Goal: Transaction & Acquisition: Purchase product/service

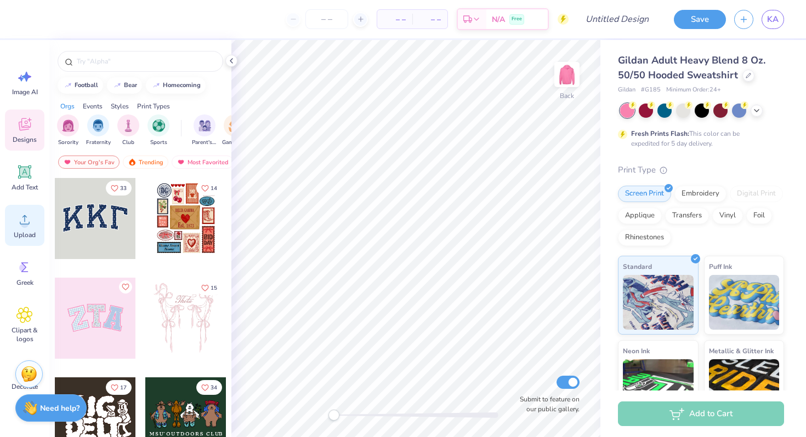
click at [26, 216] on icon at bounding box center [24, 220] width 16 height 16
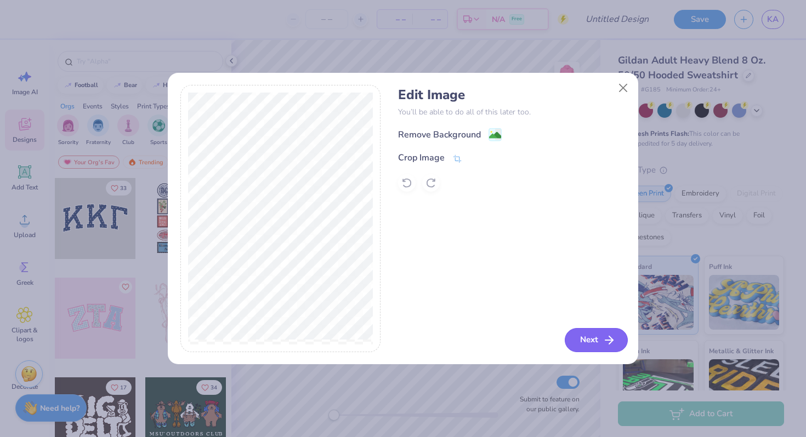
click at [609, 341] on icon "button" at bounding box center [608, 340] width 13 height 13
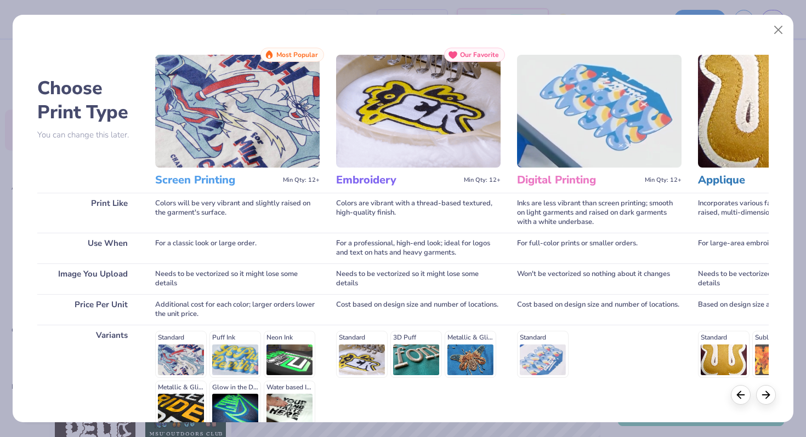
click at [452, 92] on img at bounding box center [418, 111] width 164 height 113
click at [768, 403] on div at bounding box center [753, 395] width 45 height 20
click at [768, 396] on icon at bounding box center [766, 393] width 12 height 12
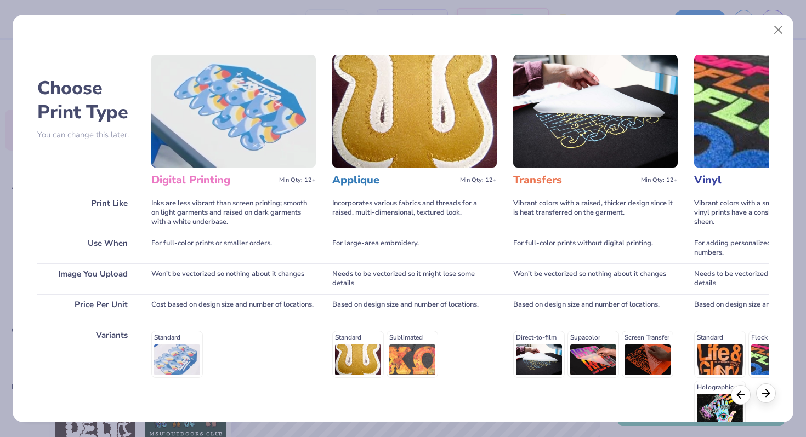
click at [768, 396] on icon at bounding box center [766, 393] width 12 height 12
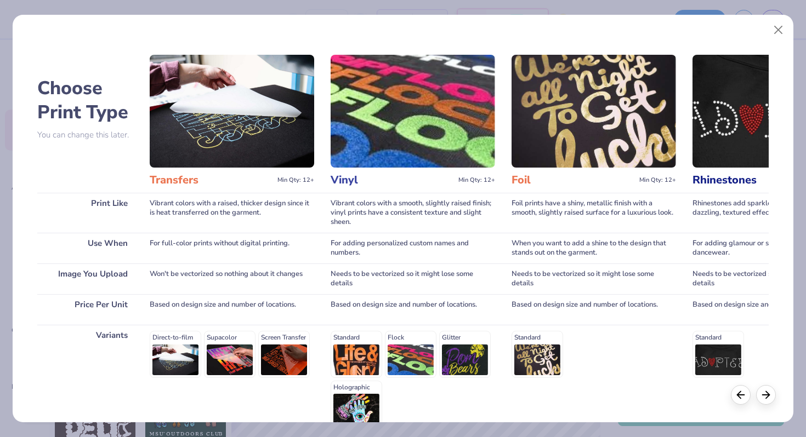
scroll to position [0, 731]
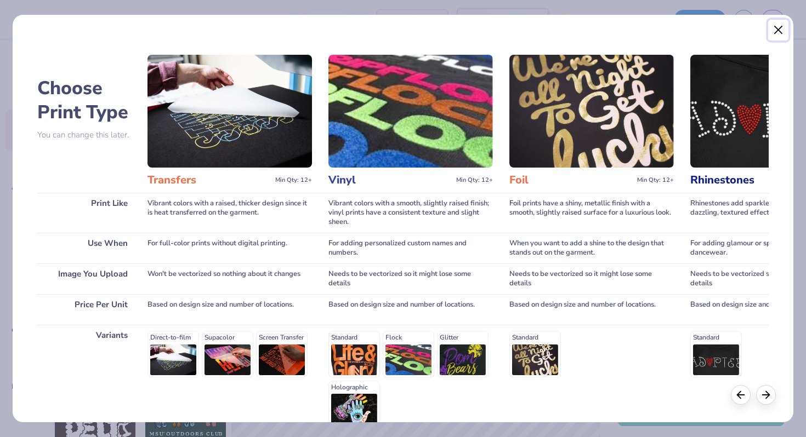
click at [783, 28] on button "Close" at bounding box center [778, 30] width 21 height 21
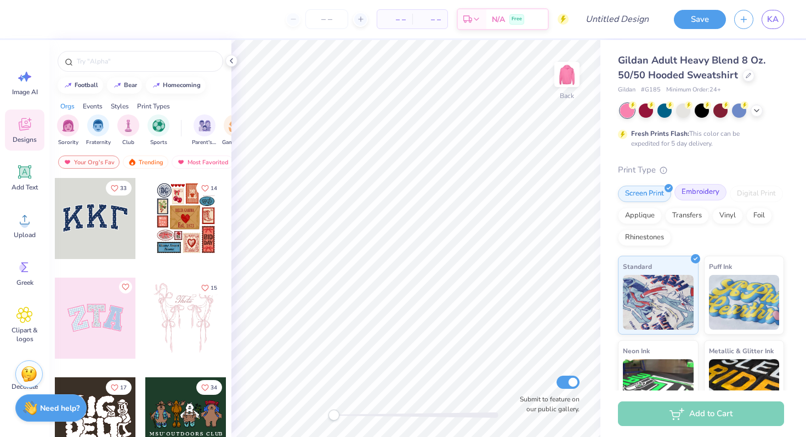
click at [708, 192] on div "Embroidery" at bounding box center [700, 192] width 52 height 16
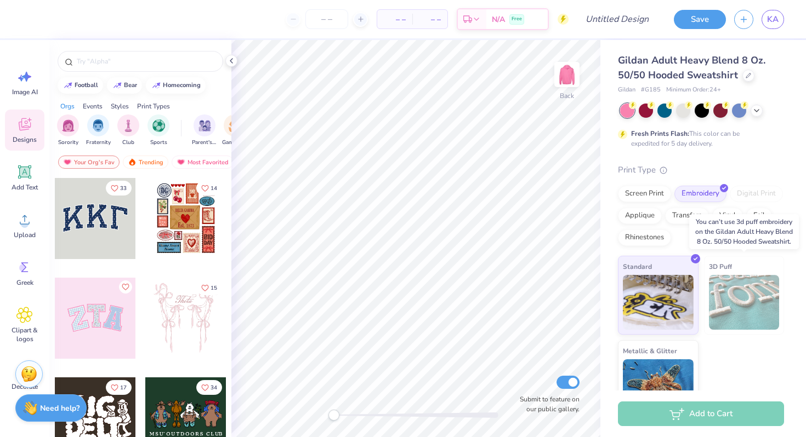
scroll to position [28, 0]
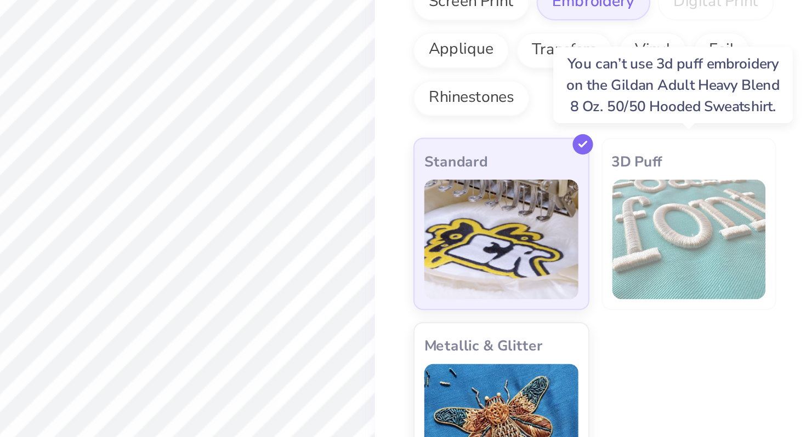
click at [736, 262] on img at bounding box center [744, 274] width 71 height 55
click at [739, 279] on img at bounding box center [744, 274] width 71 height 55
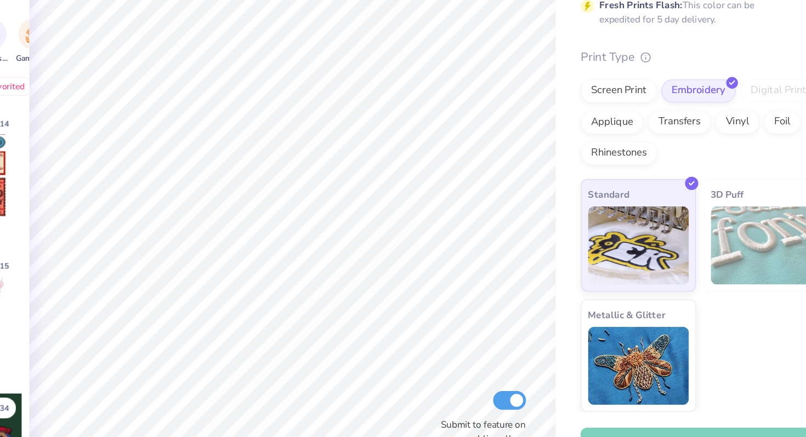
click at [738, 263] on img at bounding box center [744, 274] width 71 height 55
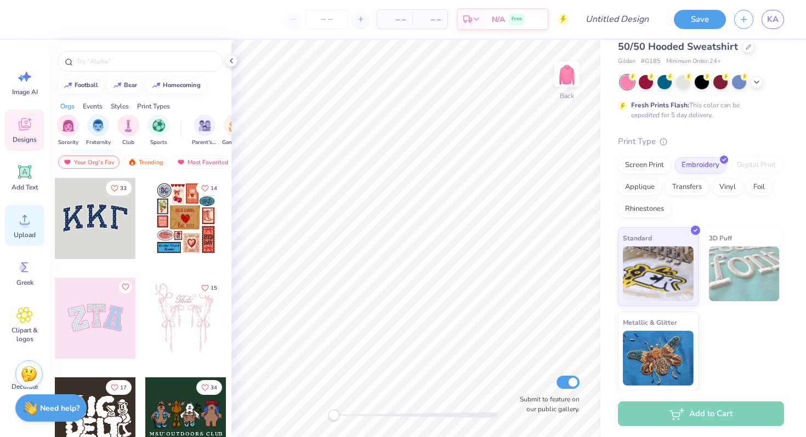
click at [28, 218] on icon at bounding box center [24, 220] width 16 height 16
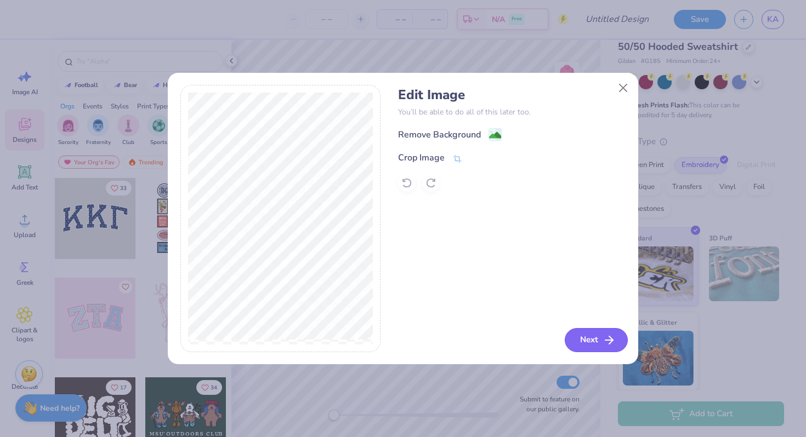
click at [611, 341] on polyline "button" at bounding box center [611, 340] width 4 height 8
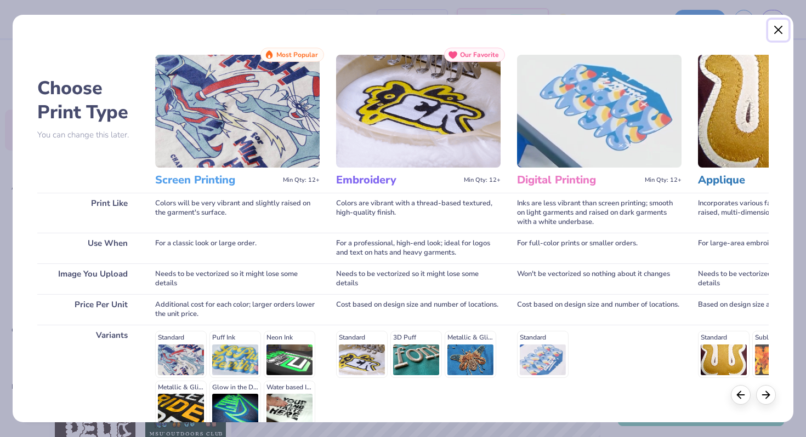
click at [778, 29] on button "Close" at bounding box center [778, 30] width 21 height 21
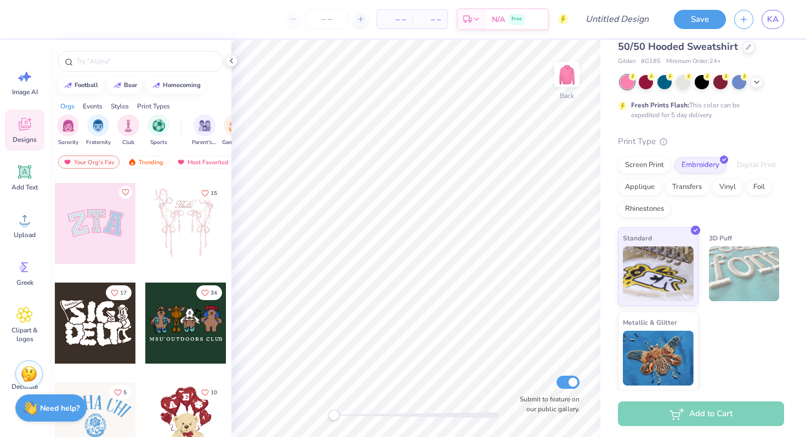
scroll to position [98, 0]
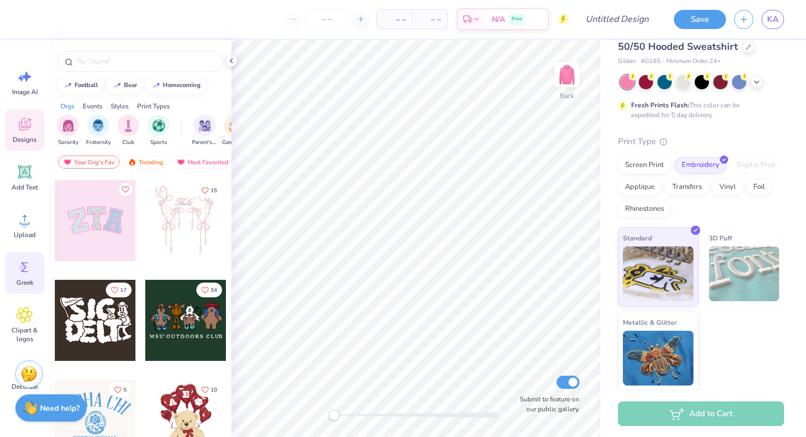
click at [35, 265] on div "Greek" at bounding box center [24, 273] width 39 height 41
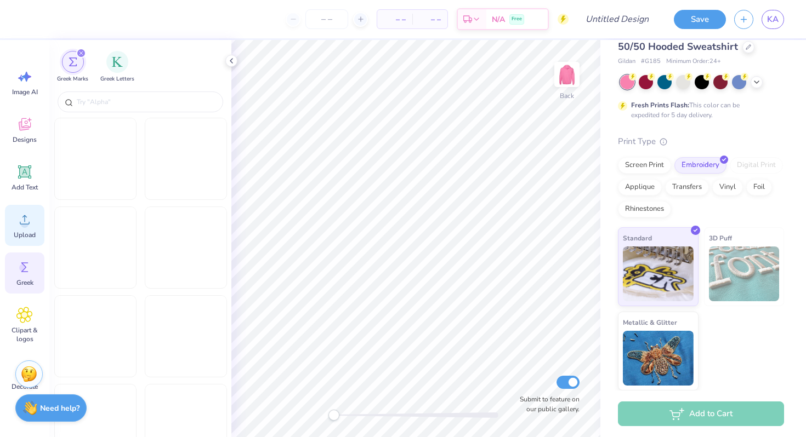
click at [28, 233] on span "Upload" at bounding box center [25, 235] width 22 height 9
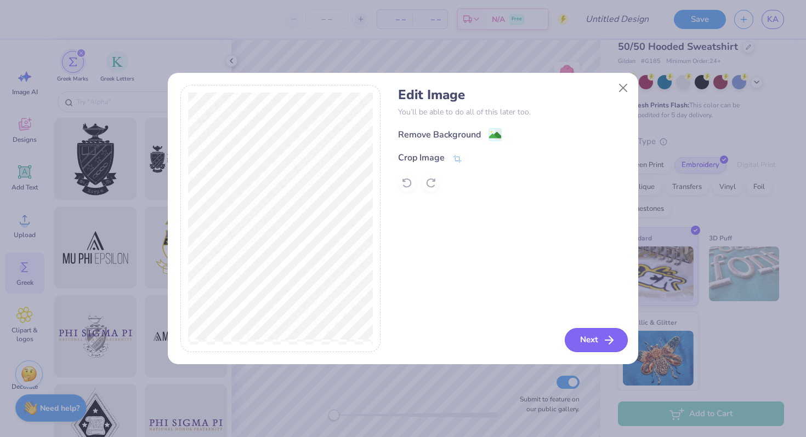
click at [596, 342] on button "Next" at bounding box center [595, 340] width 63 height 24
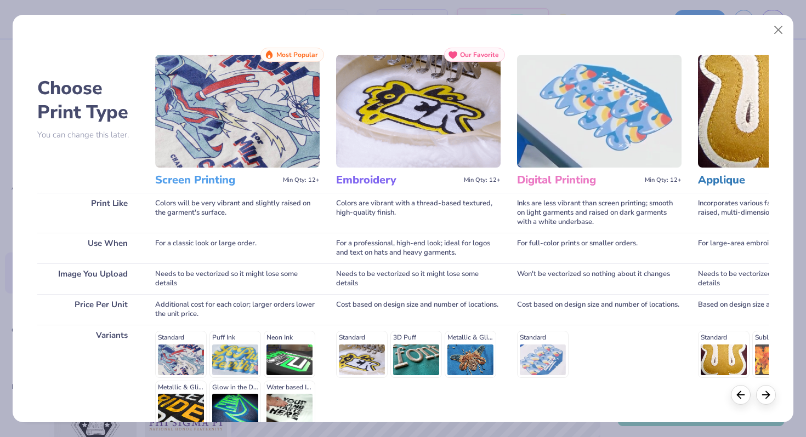
click at [484, 56] on span "Our Favorite" at bounding box center [479, 55] width 39 height 8
click at [446, 142] on img at bounding box center [418, 111] width 164 height 113
click at [765, 398] on icon at bounding box center [766, 393] width 12 height 12
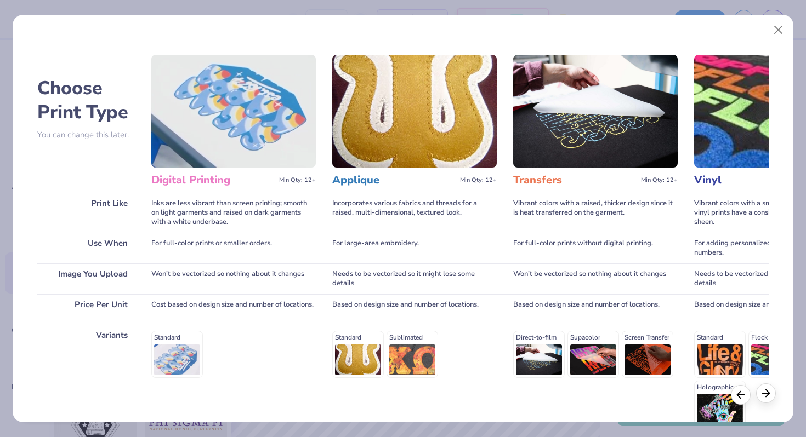
click at [765, 398] on icon at bounding box center [766, 393] width 12 height 12
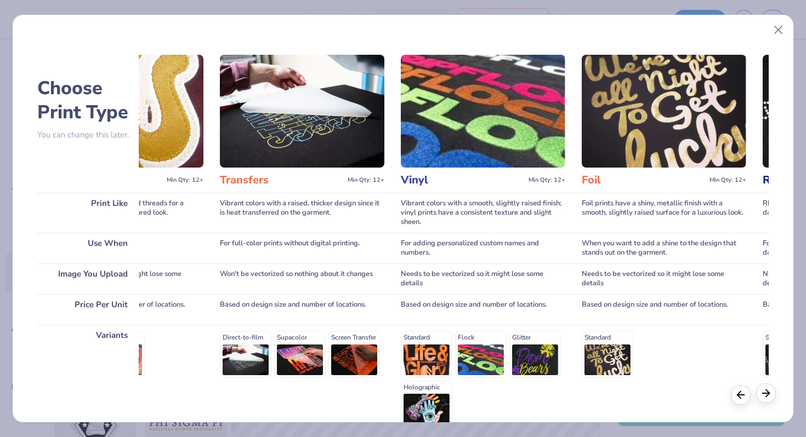
click at [765, 398] on icon at bounding box center [766, 393] width 12 height 12
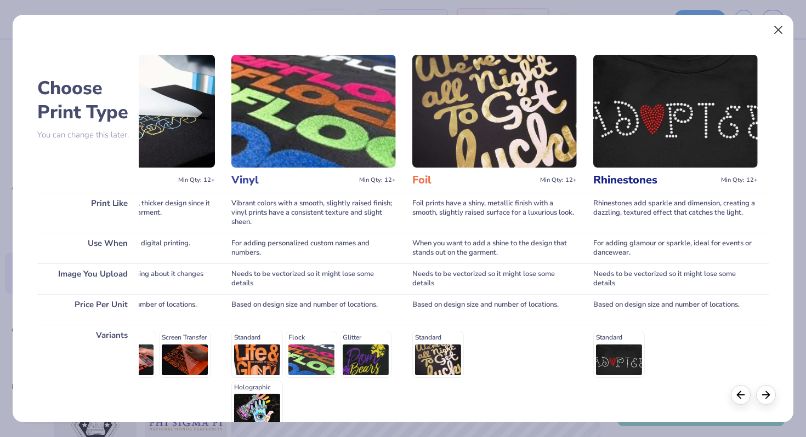
scroll to position [0, 834]
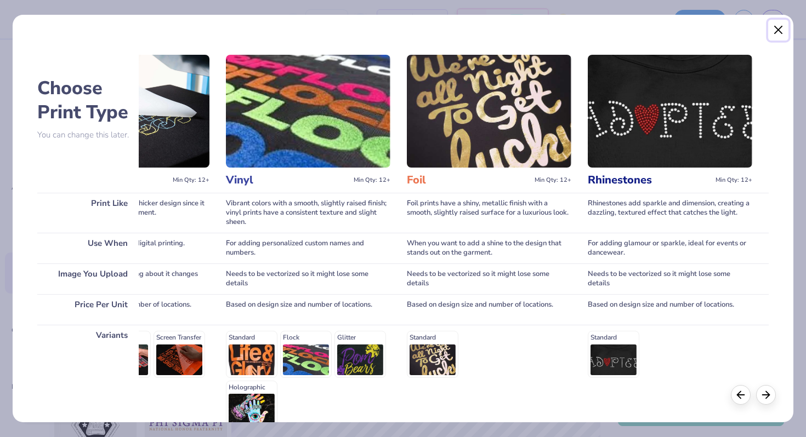
click at [783, 27] on button "Close" at bounding box center [778, 30] width 21 height 21
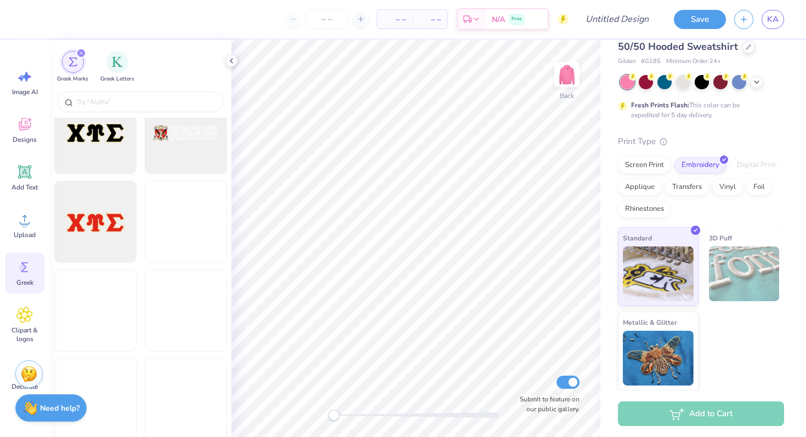
scroll to position [1245, 0]
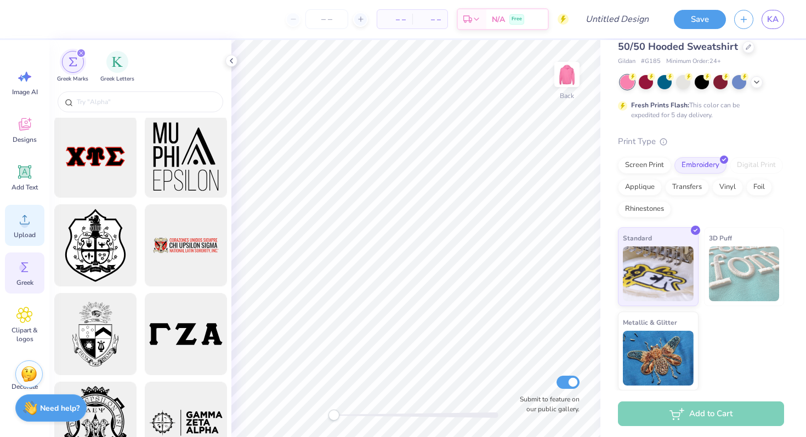
click at [20, 221] on icon at bounding box center [24, 220] width 16 height 16
click at [19, 317] on icon at bounding box center [24, 315] width 16 height 16
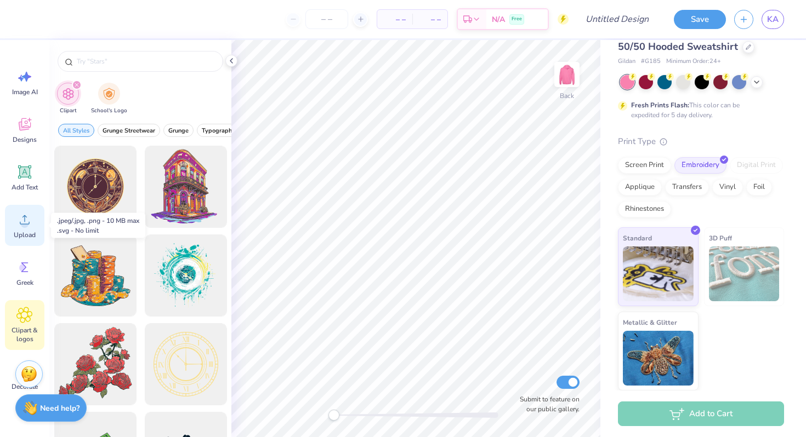
click at [22, 220] on icon at bounding box center [24, 220] width 16 height 16
click at [14, 115] on div "Designs" at bounding box center [24, 130] width 39 height 41
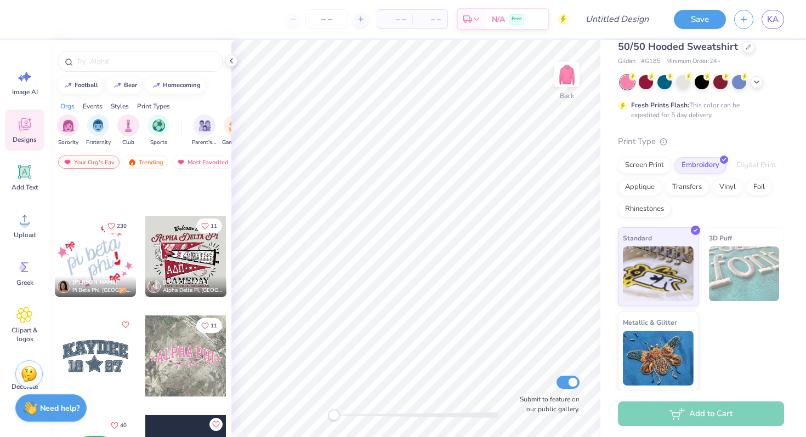
scroll to position [1738, 0]
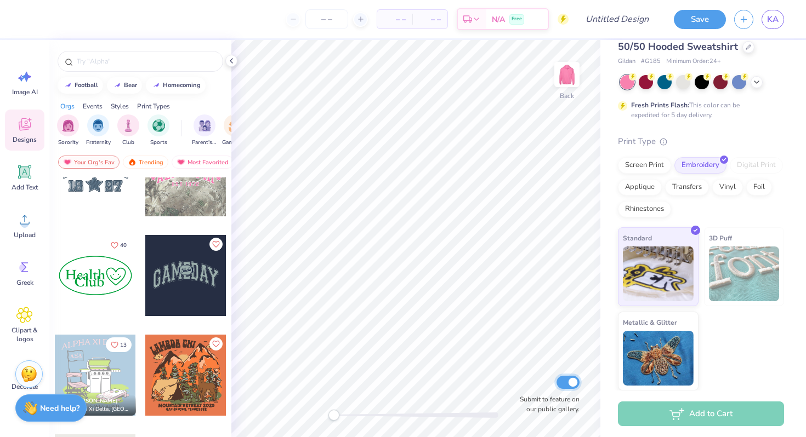
click at [572, 380] on input "Submit to feature on our public gallery." at bounding box center [567, 382] width 23 height 13
checkbox input "false"
click at [686, 247] on img at bounding box center [658, 272] width 71 height 55
click at [669, 270] on img at bounding box center [658, 272] width 71 height 55
click at [649, 164] on div "Screen Print" at bounding box center [644, 164] width 53 height 16
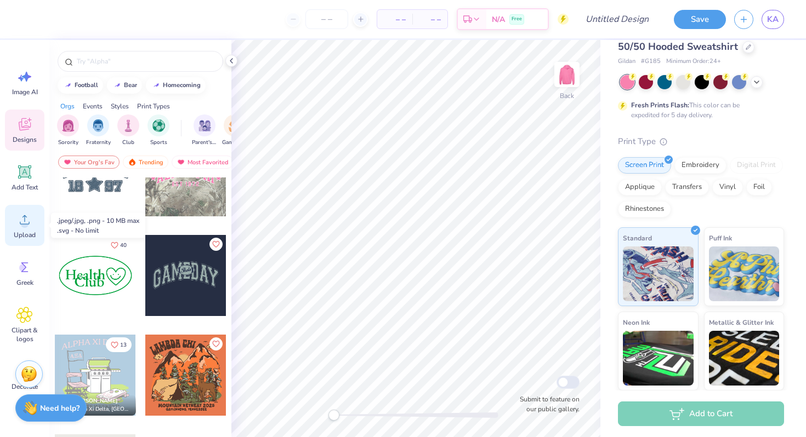
click at [35, 215] on div "Upload" at bounding box center [24, 225] width 39 height 41
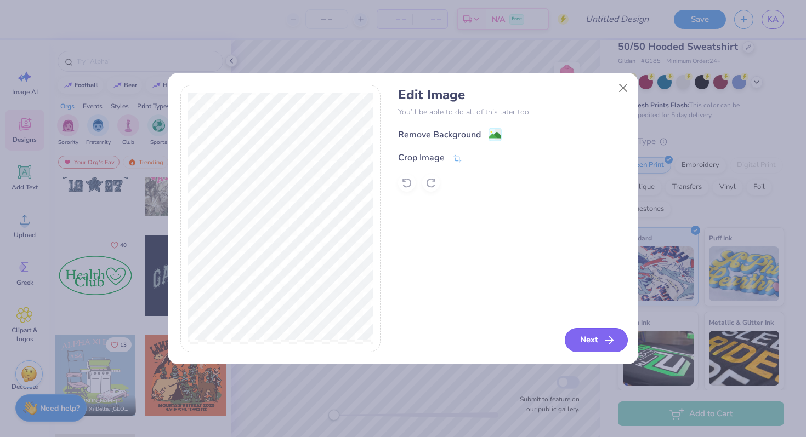
click at [613, 339] on icon "button" at bounding box center [608, 340] width 13 height 13
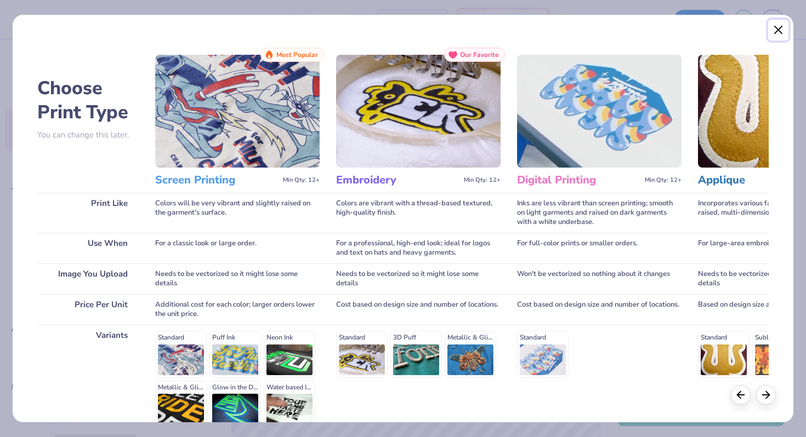
click at [773, 27] on button "Close" at bounding box center [778, 30] width 21 height 21
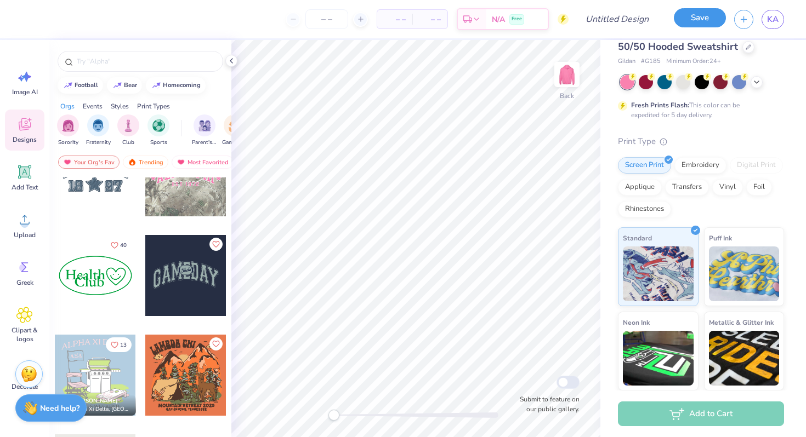
click at [706, 19] on button "Save" at bounding box center [700, 17] width 52 height 19
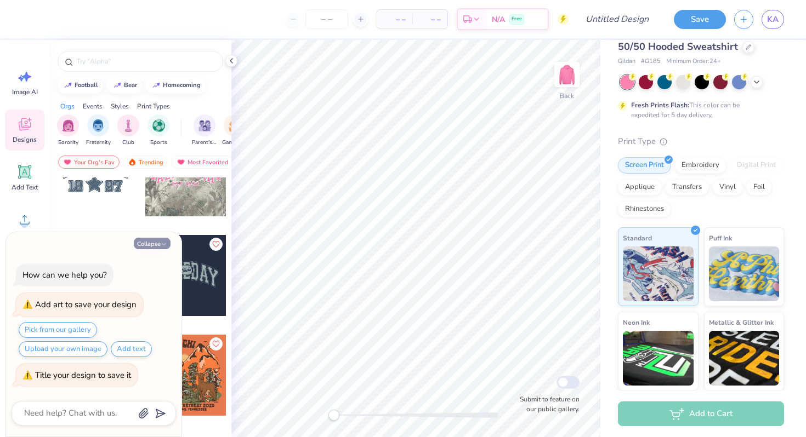
click at [167, 238] on button "Collapse" at bounding box center [152, 244] width 37 height 12
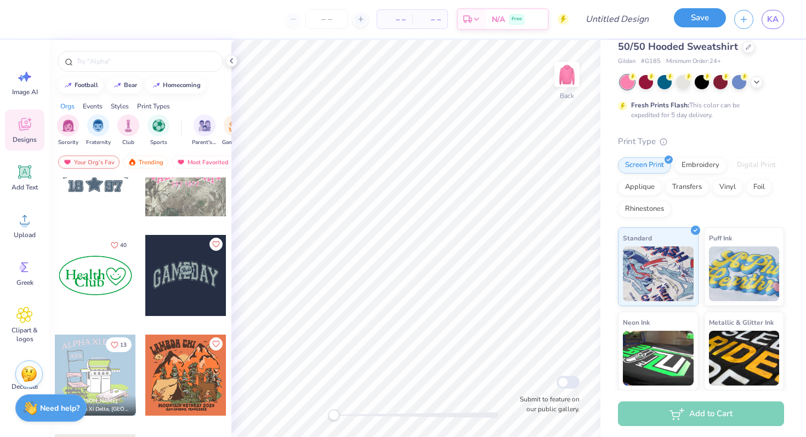
click at [709, 16] on button "Save" at bounding box center [700, 17] width 52 height 19
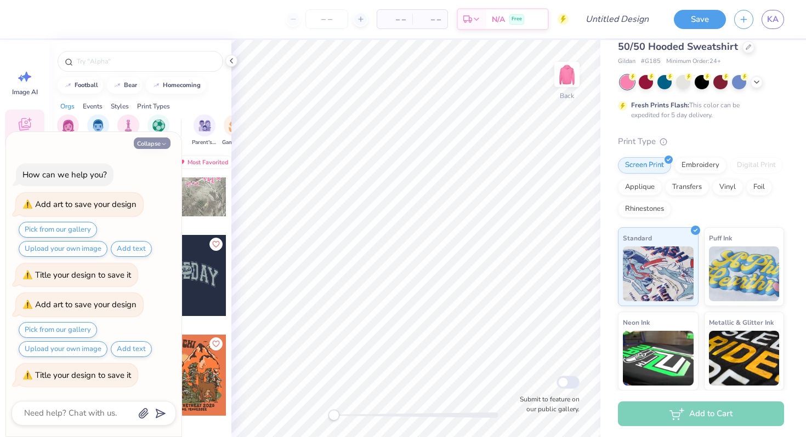
click at [138, 145] on button "Collapse" at bounding box center [152, 144] width 37 height 12
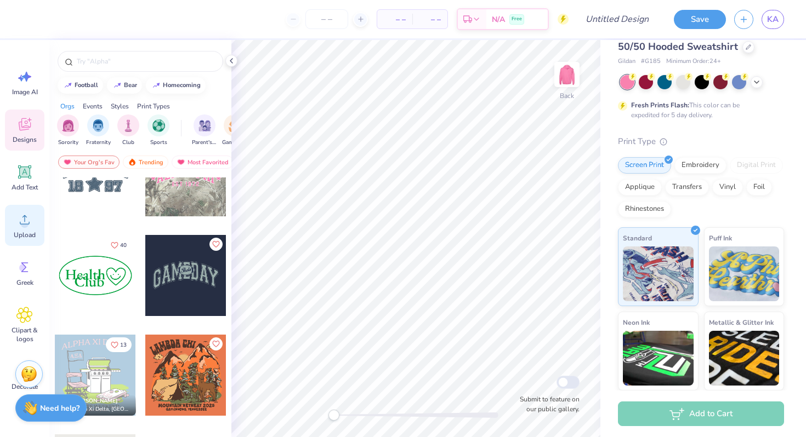
click at [29, 220] on icon at bounding box center [24, 220] width 16 height 16
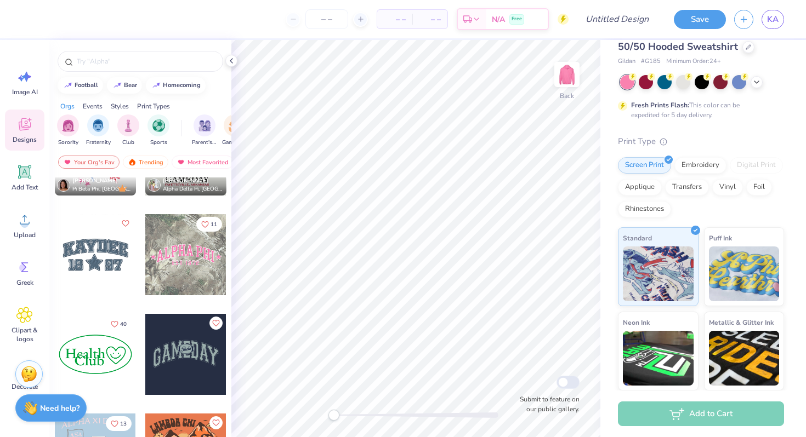
scroll to position [1621, 0]
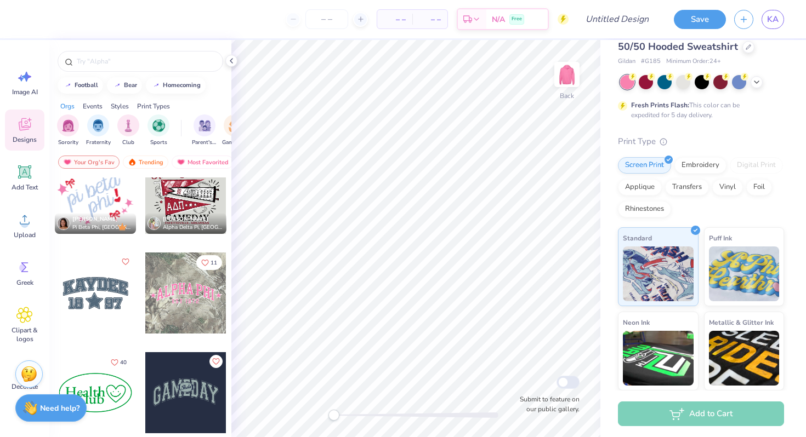
click at [184, 286] on div at bounding box center [185, 293] width 81 height 81
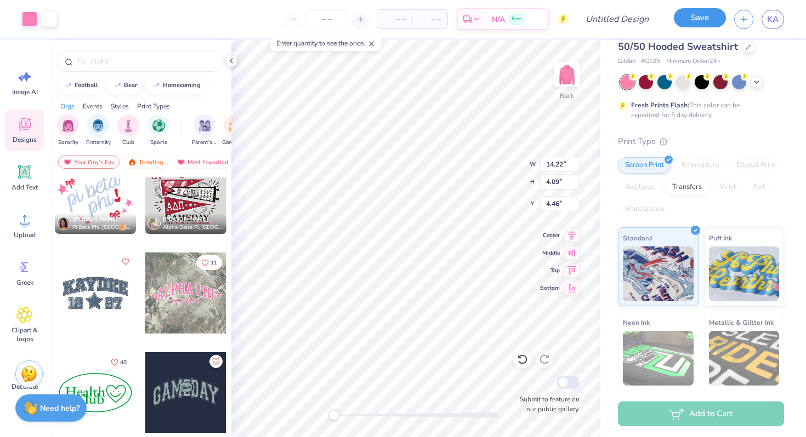
click at [699, 21] on button "Save" at bounding box center [700, 17] width 52 height 19
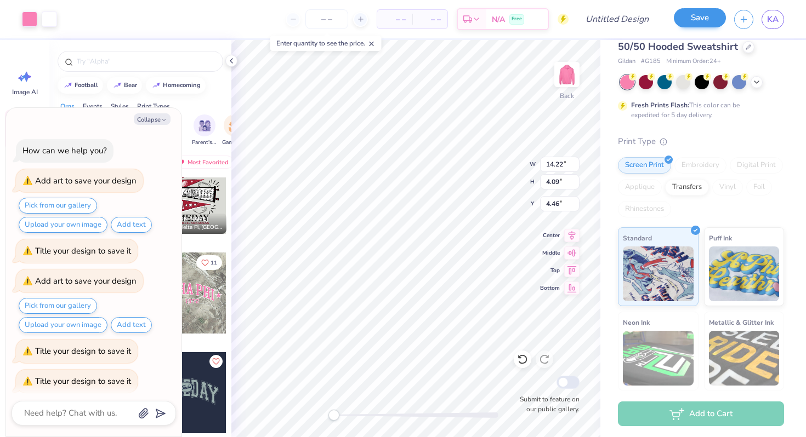
scroll to position [6, 0]
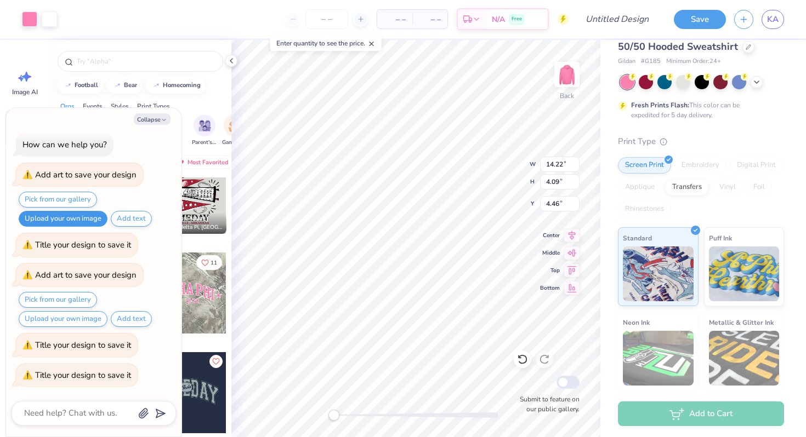
click at [84, 216] on button "Upload your own image" at bounding box center [63, 219] width 89 height 16
type textarea "x"
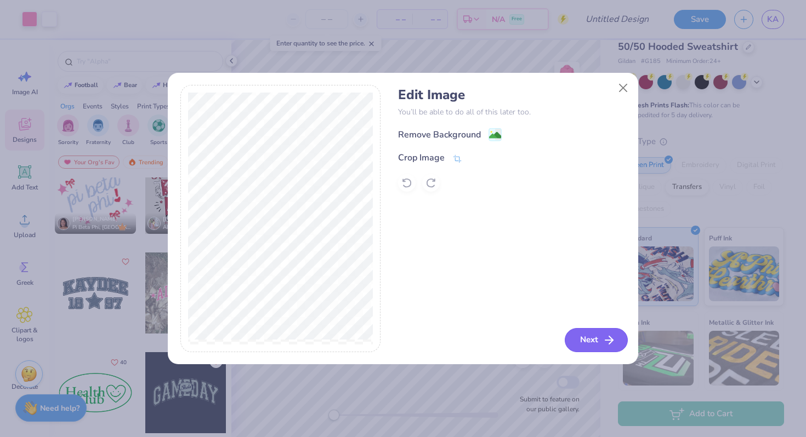
click at [595, 334] on button "Next" at bounding box center [595, 340] width 63 height 24
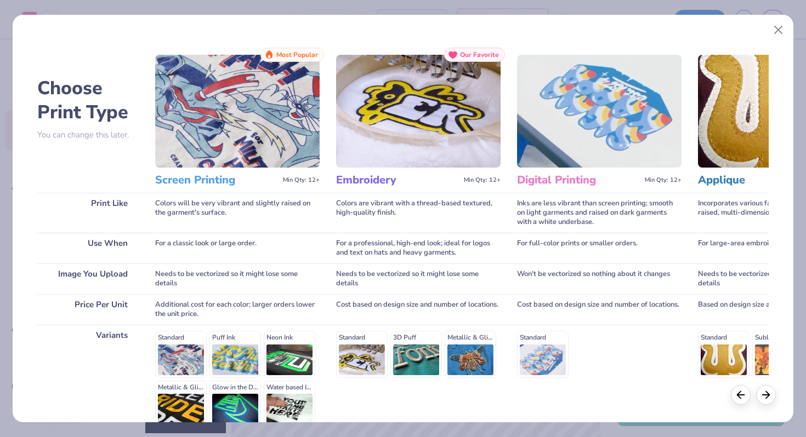
click at [400, 113] on img at bounding box center [418, 111] width 164 height 113
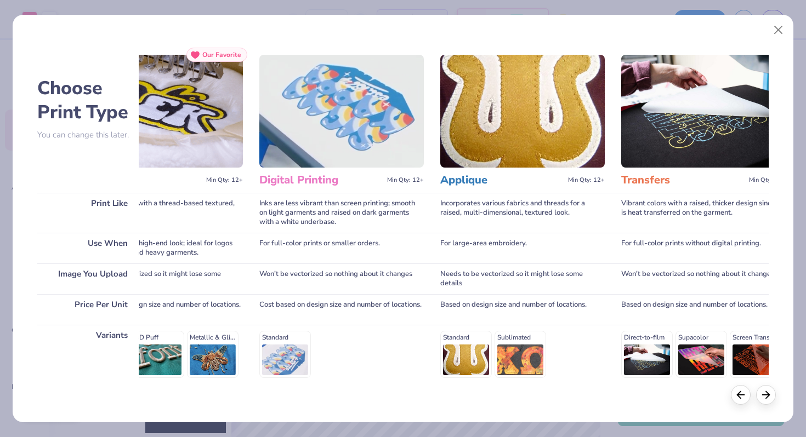
scroll to position [0, 0]
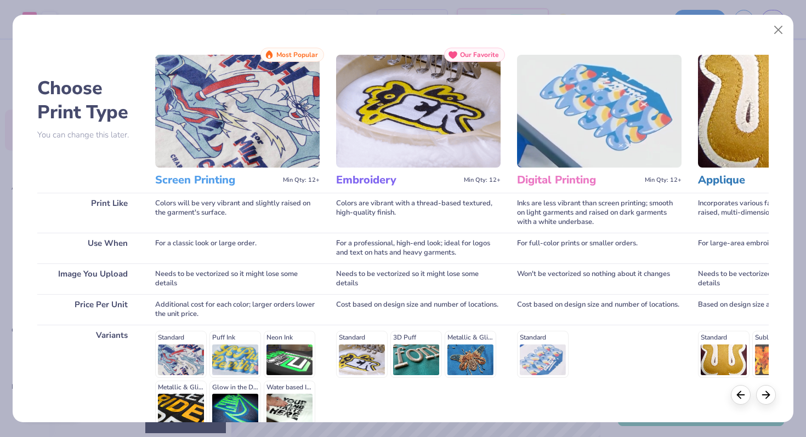
click at [376, 186] on h3 "Embroidery" at bounding box center [397, 180] width 123 height 14
click at [485, 56] on span "Our Favorite" at bounding box center [479, 55] width 39 height 8
click at [244, 87] on img at bounding box center [237, 111] width 164 height 113
click at [225, 176] on h3 "Screen Printing" at bounding box center [216, 180] width 123 height 14
click at [363, 347] on div "Standard 3D Puff Metallic & Glitter" at bounding box center [418, 354] width 164 height 47
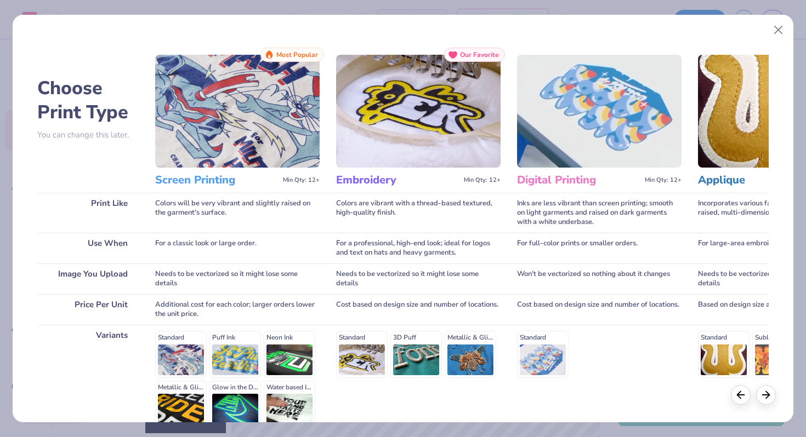
click at [416, 347] on div "Standard 3D Puff Metallic & Glitter" at bounding box center [418, 354] width 164 height 47
click at [475, 347] on div "Standard 3D Puff Metallic & Glitter" at bounding box center [418, 354] width 164 height 47
click at [355, 348] on div "Standard 3D Puff Metallic & Glitter" at bounding box center [418, 354] width 164 height 47
click at [772, 407] on div "Choose Print Type You can change this later. Print Like Use When Image You Uplo…" at bounding box center [403, 219] width 780 height 408
click at [772, 399] on div at bounding box center [766, 394] width 20 height 20
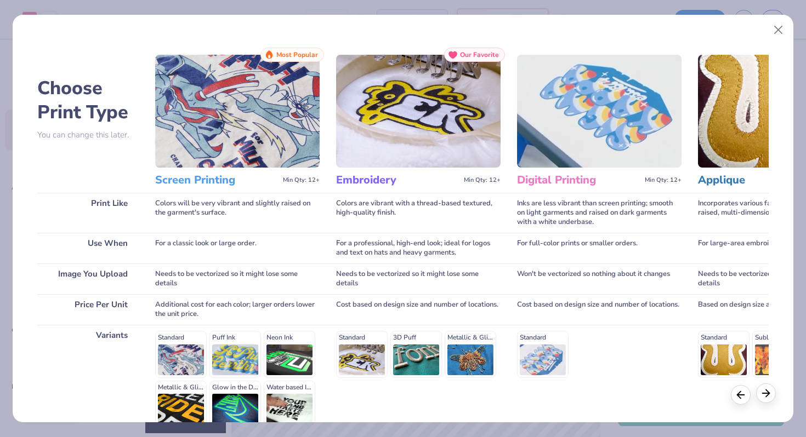
click at [772, 399] on div at bounding box center [766, 394] width 20 height 20
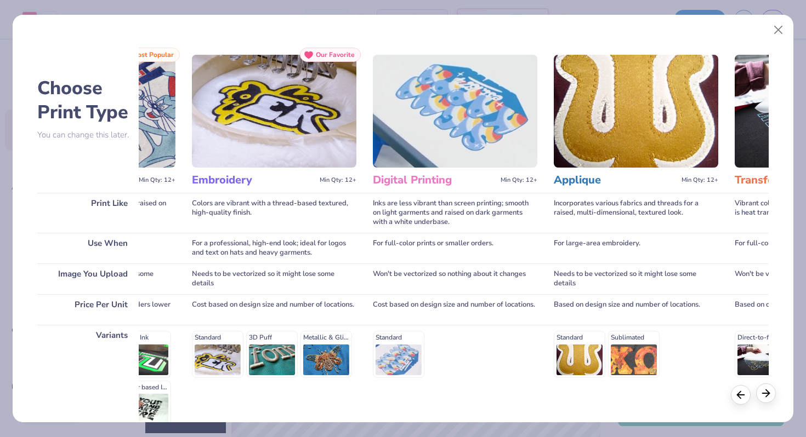
click at [772, 399] on div at bounding box center [766, 394] width 20 height 20
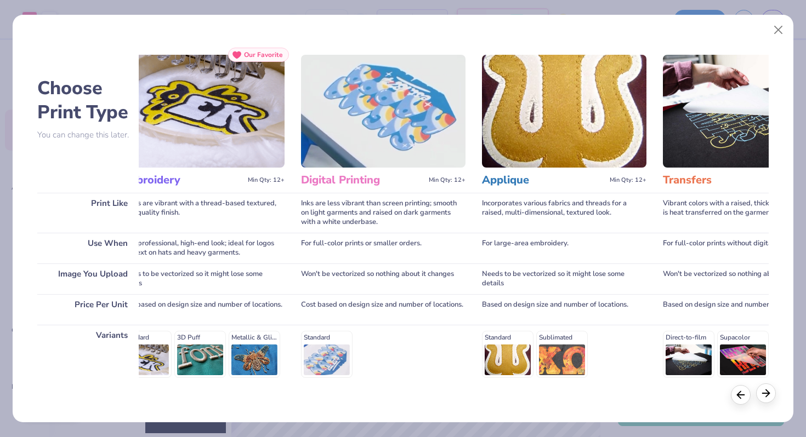
click at [772, 399] on div at bounding box center [766, 394] width 20 height 20
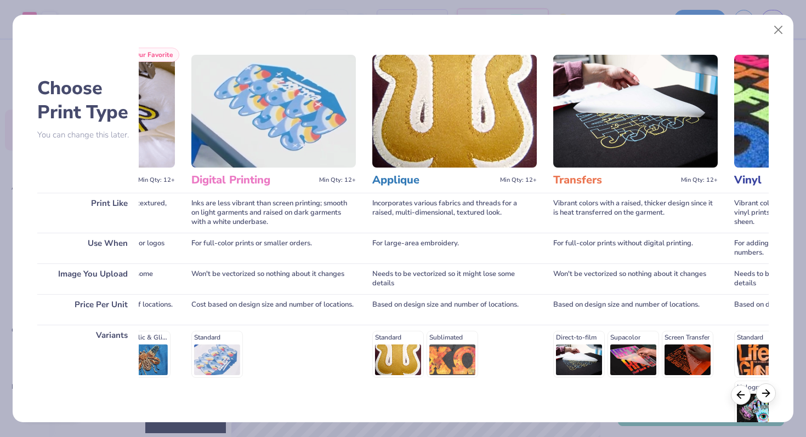
click at [772, 399] on div at bounding box center [766, 394] width 20 height 20
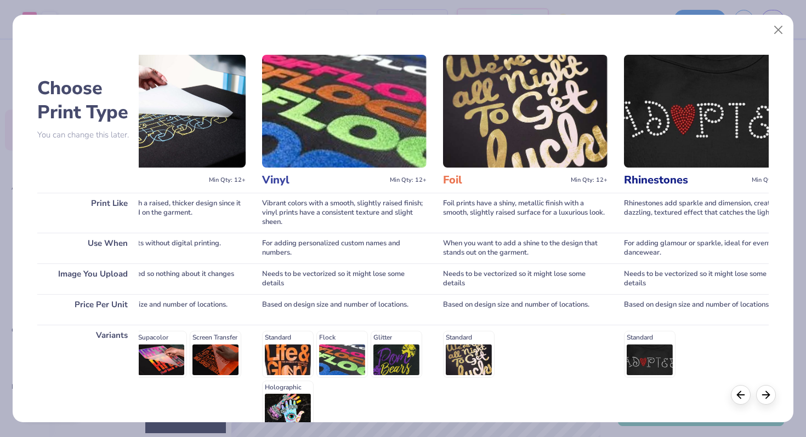
scroll to position [0, 803]
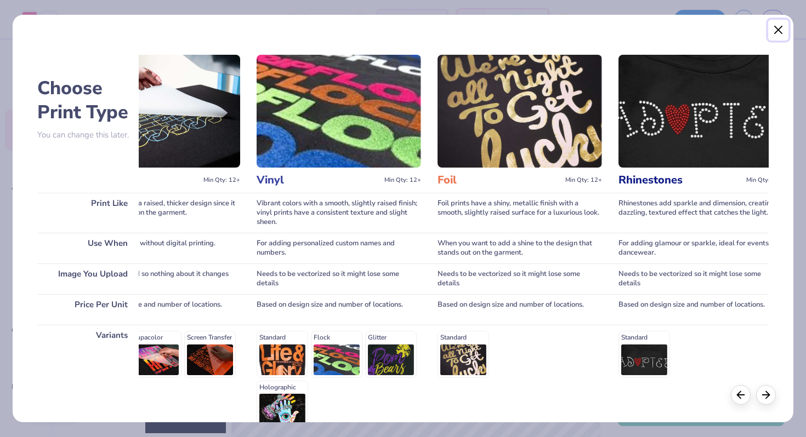
click at [773, 33] on button "Close" at bounding box center [778, 30] width 21 height 21
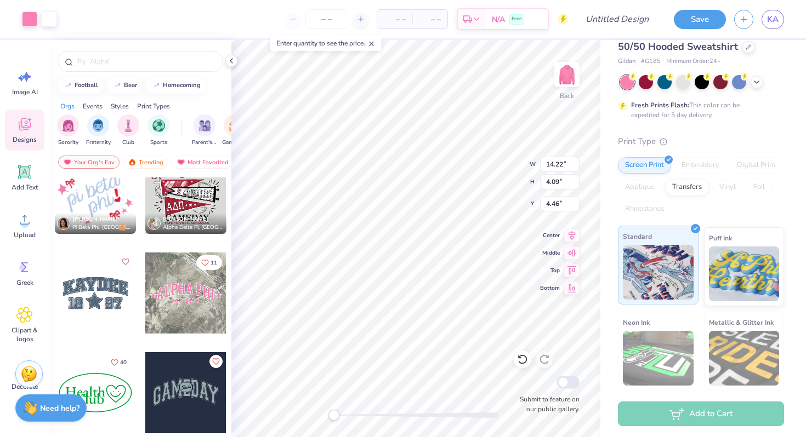
click at [695, 243] on div "Standard" at bounding box center [658, 265] width 81 height 79
click at [702, 418] on div "Add to Cart" at bounding box center [701, 414] width 166 height 25
click at [567, 385] on input "Submit to feature on our public gallery." at bounding box center [567, 382] width 23 height 13
click at [571, 384] on input "Submit to feature on our public gallery." at bounding box center [567, 382] width 23 height 13
checkbox input "false"
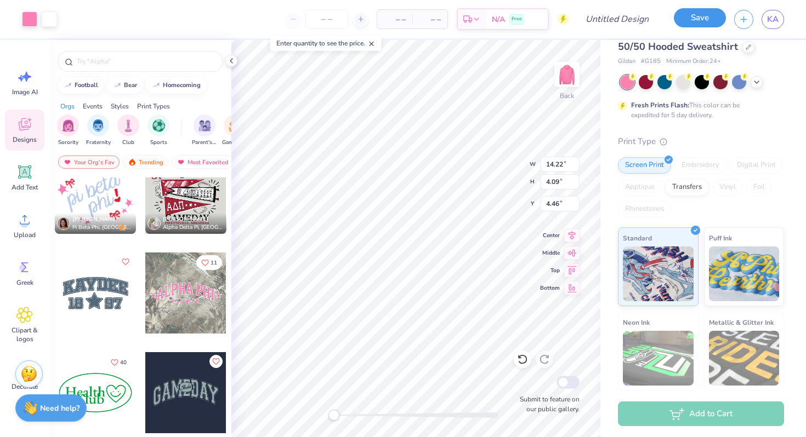
click at [694, 21] on button "Save" at bounding box center [700, 17] width 52 height 19
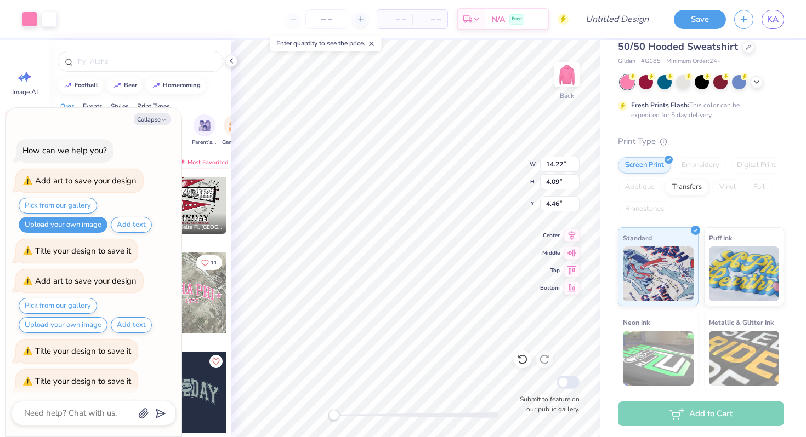
scroll to position [36, 0]
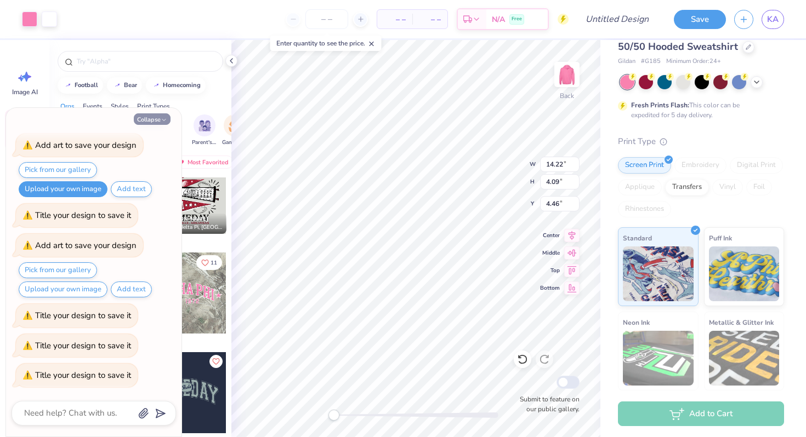
click at [163, 121] on icon "button" at bounding box center [164, 120] width 7 height 7
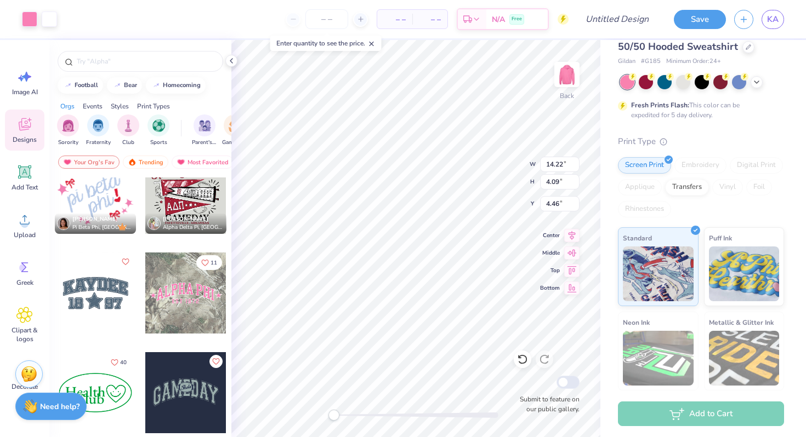
click at [66, 406] on strong "Need help?" at bounding box center [59, 407] width 39 height 10
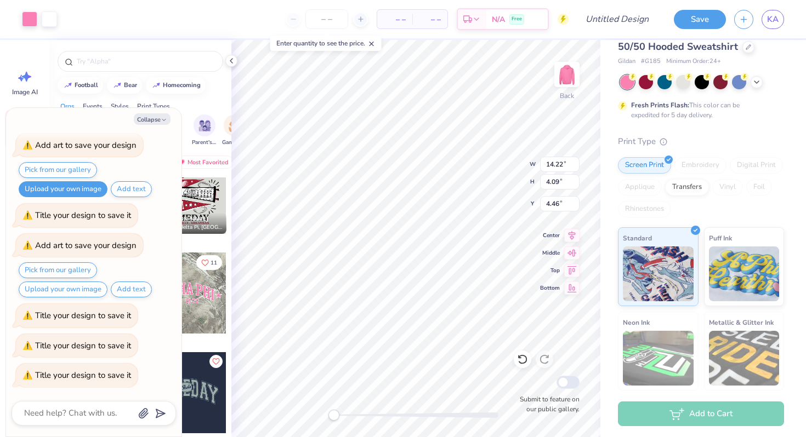
click at [217, 214] on div "Aggie Zabek Alpha Delta Pi, University of Arkansas at Fayetteville" at bounding box center [185, 223] width 81 height 21
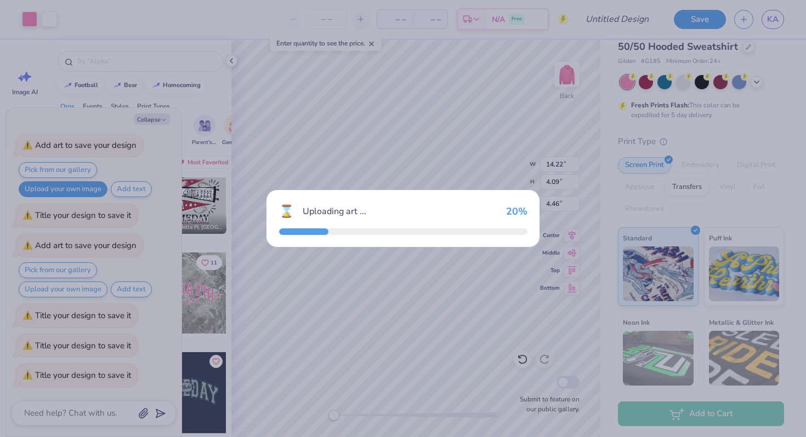
click at [348, 173] on div "⌛ Uploading art ... 20 %" at bounding box center [403, 218] width 806 height 437
type textarea "x"
type input "11.99"
type input "10.96"
type input "3.00"
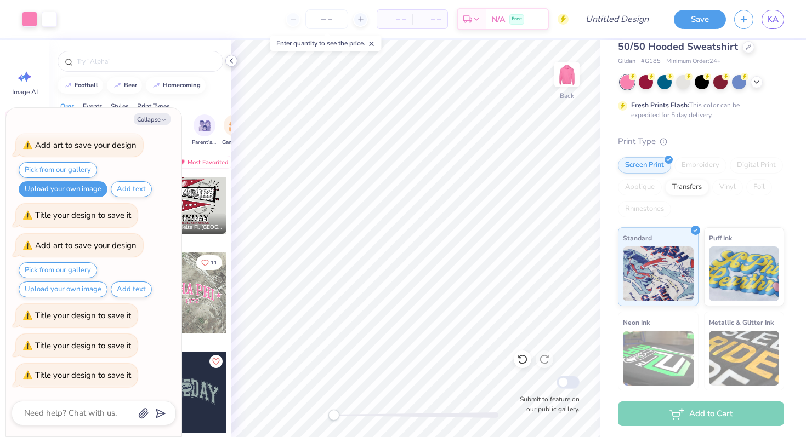
click at [233, 60] on icon at bounding box center [231, 60] width 9 height 9
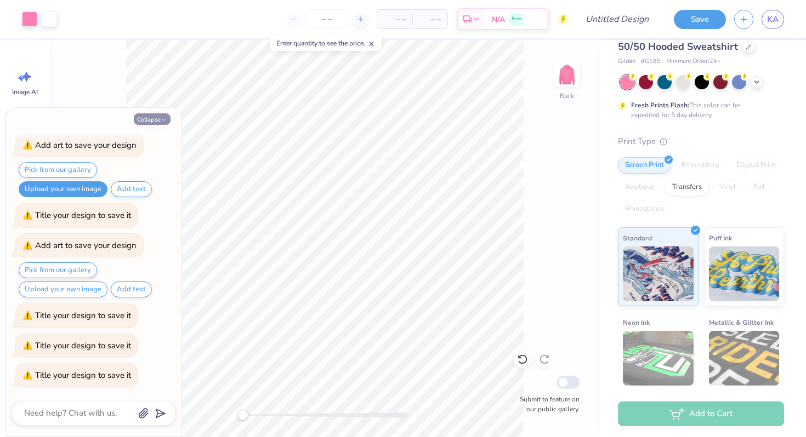
click at [162, 122] on icon "button" at bounding box center [164, 120] width 7 height 7
type textarea "x"
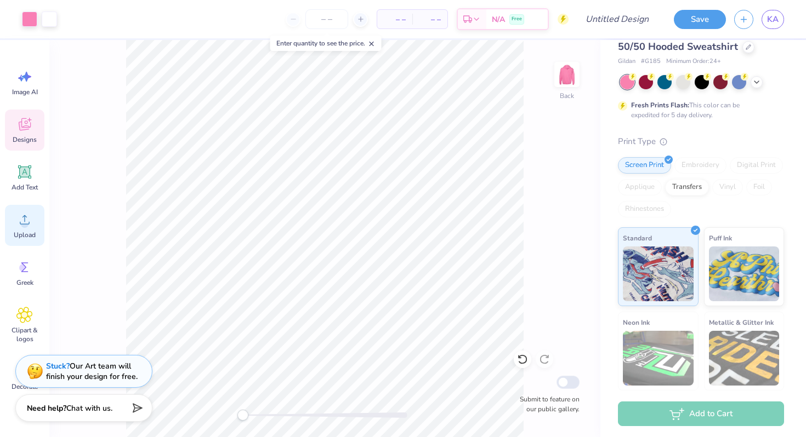
click at [15, 207] on div "Upload" at bounding box center [24, 225] width 39 height 41
click at [28, 322] on icon at bounding box center [24, 314] width 15 height 15
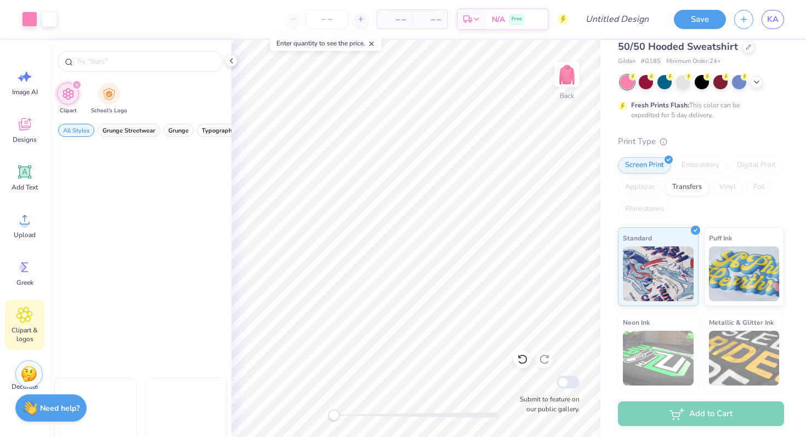
scroll to position [1457, 0]
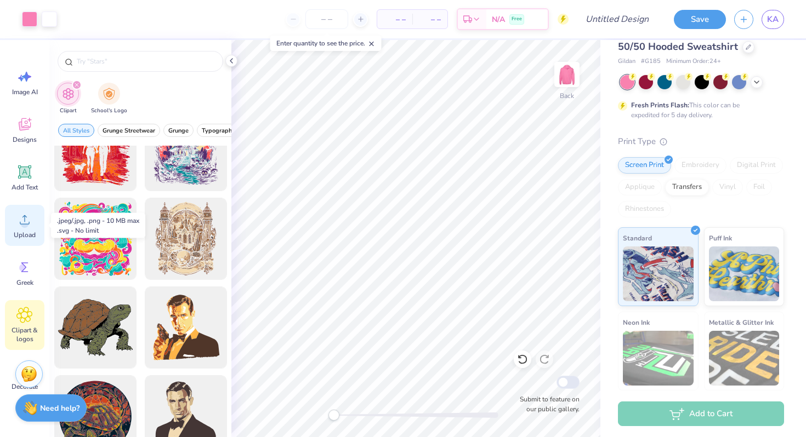
click at [22, 236] on span "Upload" at bounding box center [25, 235] width 22 height 9
click at [482, 21] on div "Est. Delivery" at bounding box center [472, 21] width 28 height 20
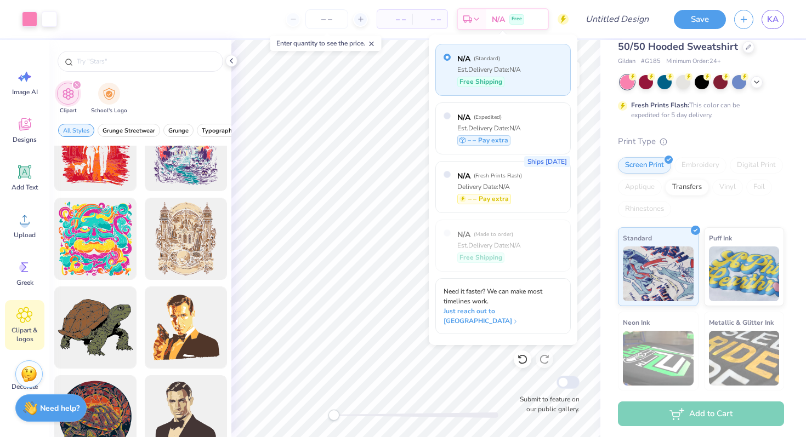
click at [419, 21] on span "– –" at bounding box center [430, 20] width 22 height 12
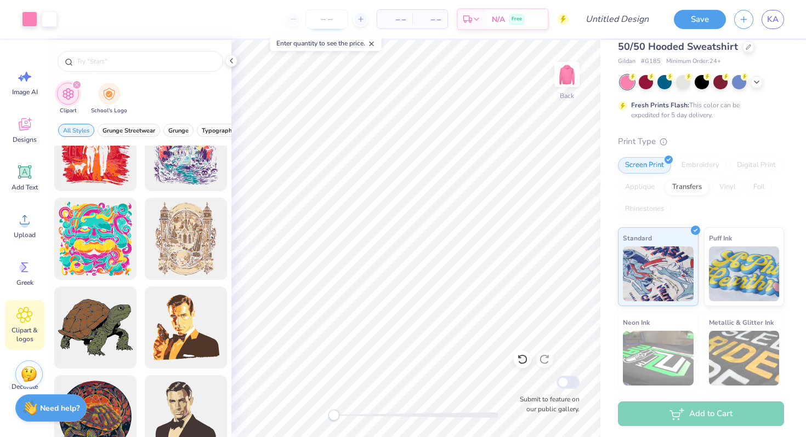
click at [332, 21] on input "number" at bounding box center [326, 19] width 43 height 20
click at [367, 21] on div at bounding box center [360, 19] width 15 height 15
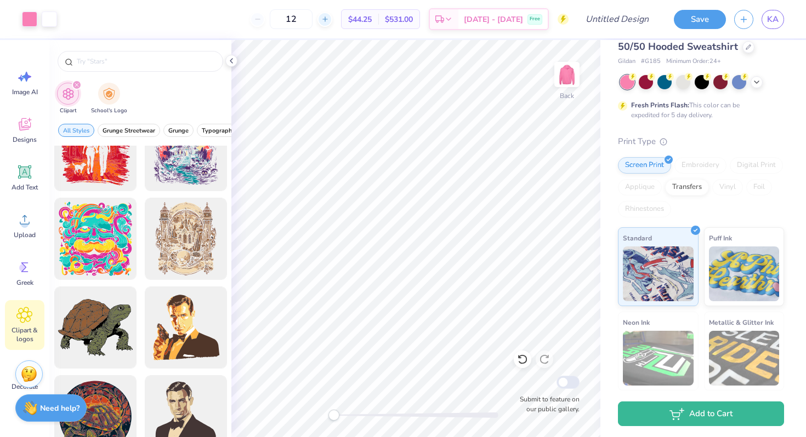
click at [327, 19] on line at bounding box center [324, 19] width 4 height 0
click at [265, 20] on div at bounding box center [257, 19] width 15 height 15
type input "12"
click at [286, 18] on div "12" at bounding box center [327, 19] width 82 height 20
click at [277, 20] on div "12" at bounding box center [291, 19] width 82 height 20
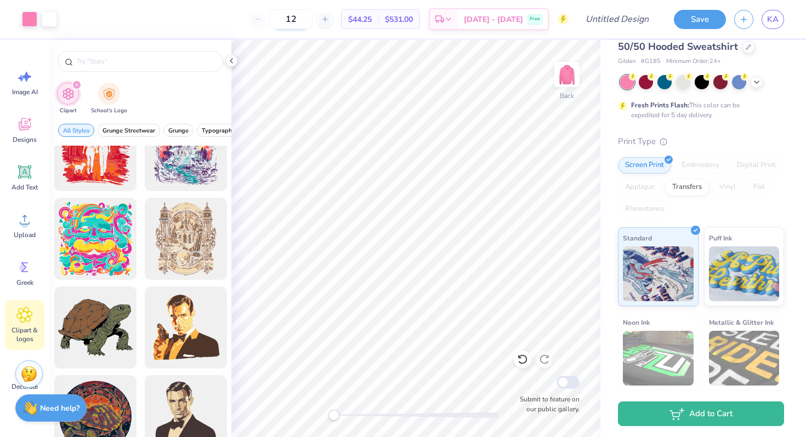
click at [306, 20] on input "12" at bounding box center [291, 19] width 43 height 20
click at [512, 19] on span "Sep 22 - 25" at bounding box center [493, 21] width 59 height 12
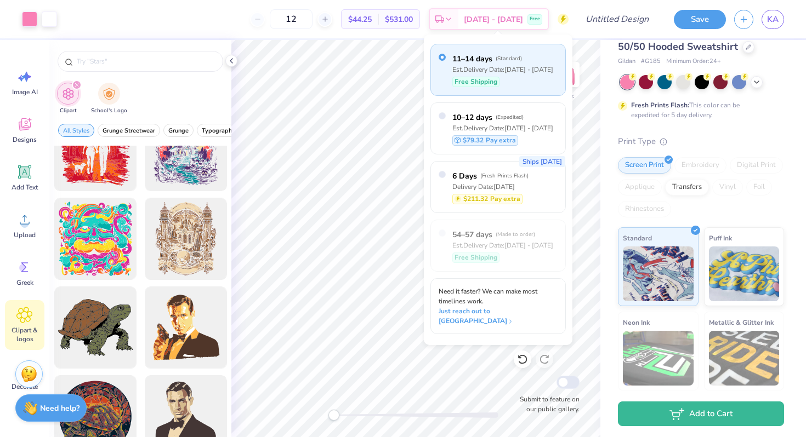
click at [350, 38] on div "12 $44.25 Per Item $531.00 Total Est. Delivery Sep 22 - 25 Free" at bounding box center [316, 19] width 503 height 38
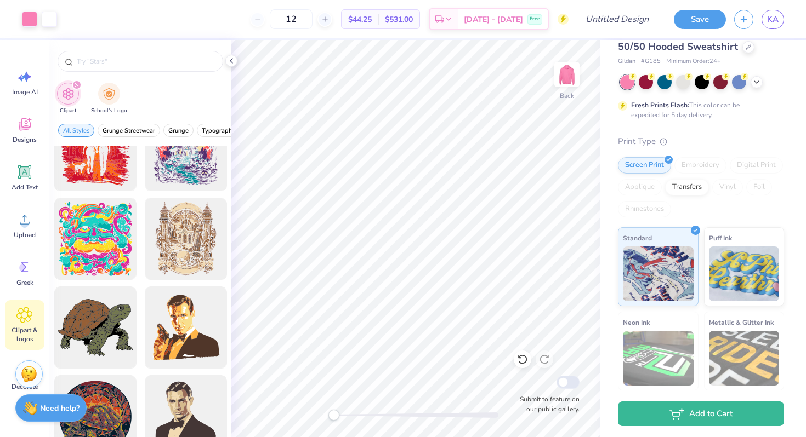
drag, startPoint x: 724, startPoint y: 118, endPoint x: 687, endPoint y: 112, distance: 37.2
click at [687, 116] on div "Fresh Prints Flash: This color can be expedited for 5 day delivery." at bounding box center [698, 110] width 135 height 20
click at [413, 18] on span "$531.00" at bounding box center [399, 20] width 28 height 12
click at [372, 17] on span "$44.25" at bounding box center [360, 20] width 24 height 12
click at [740, 261] on img at bounding box center [744, 272] width 71 height 55
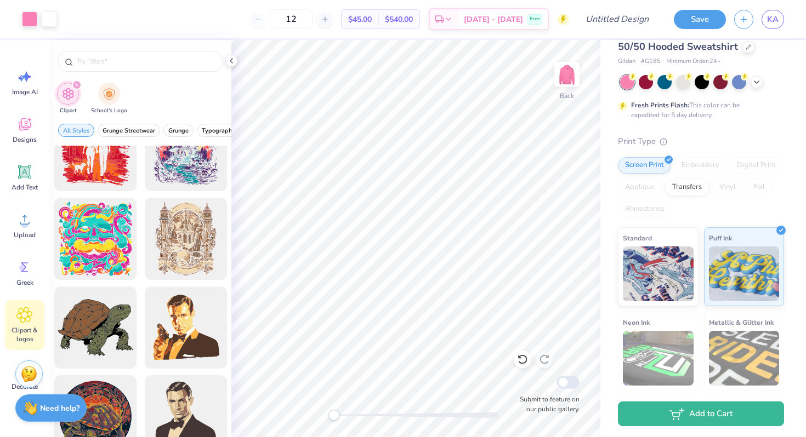
click at [697, 164] on div "Embroidery" at bounding box center [700, 165] width 52 height 16
click at [661, 163] on div "Screen Print" at bounding box center [644, 164] width 53 height 16
click at [694, 164] on div "Embroidery" at bounding box center [700, 165] width 52 height 16
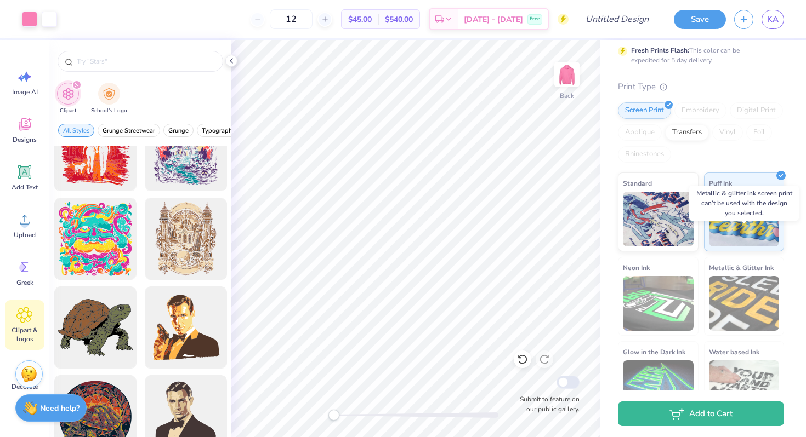
scroll to position [113, 0]
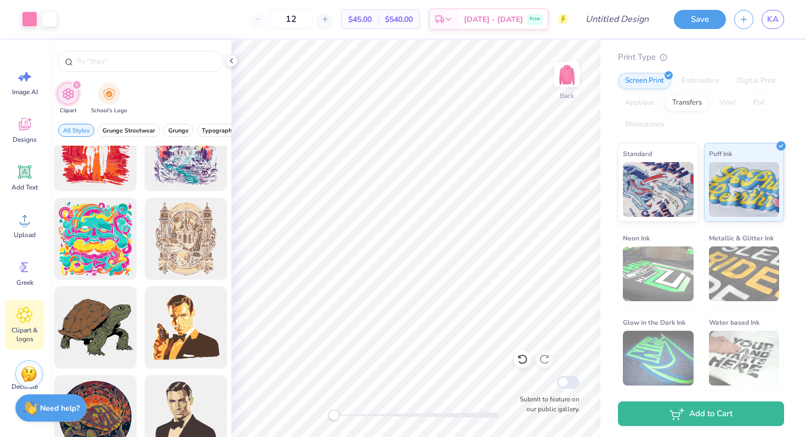
click at [688, 79] on div "Embroidery" at bounding box center [700, 81] width 52 height 16
click at [693, 85] on div "Embroidery" at bounding box center [700, 81] width 52 height 16
click at [687, 99] on div "Transfers" at bounding box center [687, 101] width 44 height 16
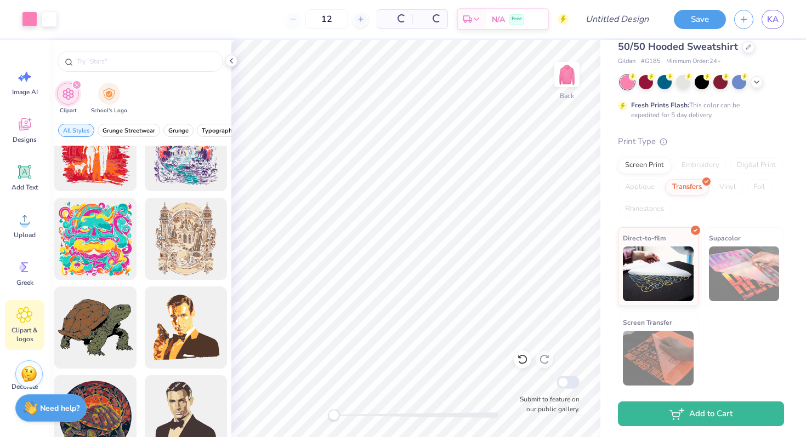
scroll to position [28, 0]
click at [692, 84] on div at bounding box center [702, 82] width 164 height 14
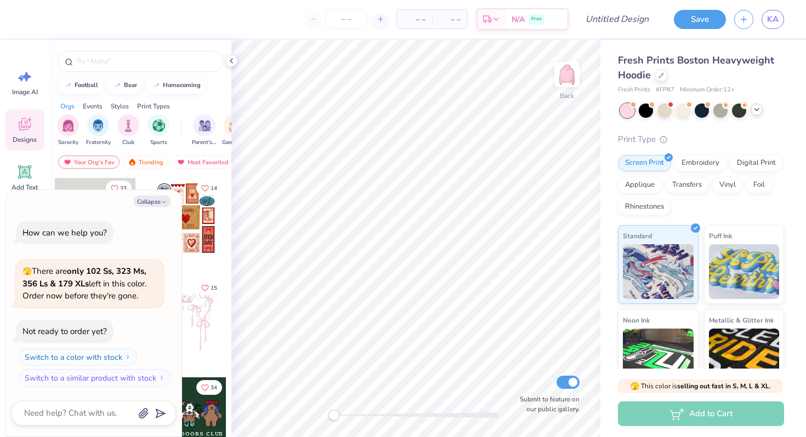
click at [757, 107] on icon at bounding box center [756, 109] width 9 height 9
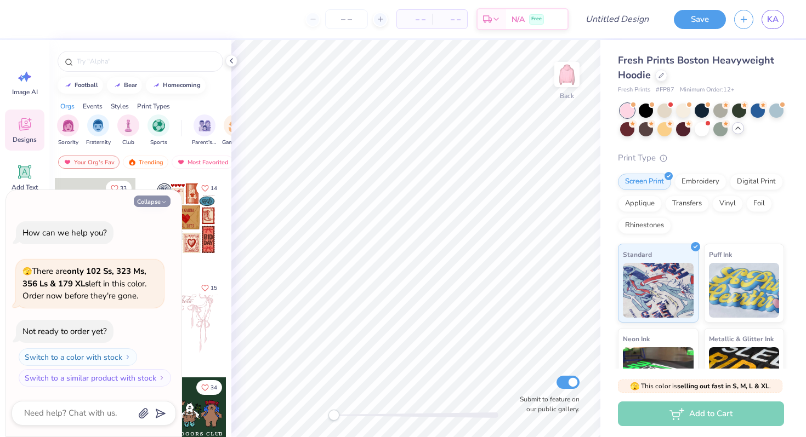
click at [157, 198] on button "Collapse" at bounding box center [152, 202] width 37 height 12
type textarea "x"
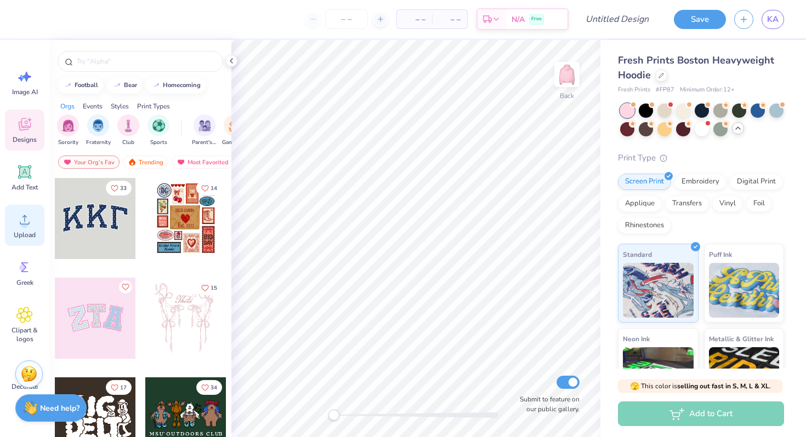
click at [20, 229] on div "Upload" at bounding box center [24, 225] width 39 height 41
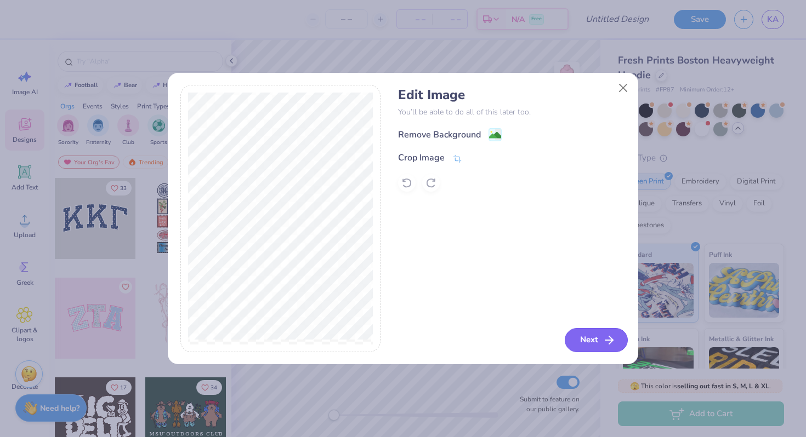
click at [606, 341] on icon "button" at bounding box center [608, 340] width 13 height 13
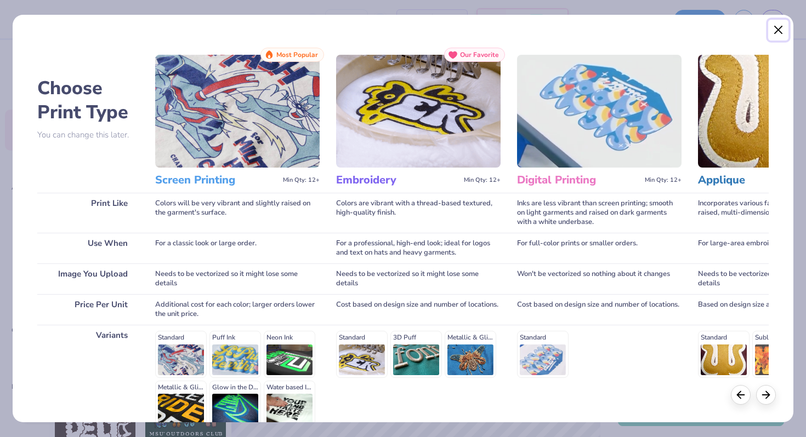
click at [780, 30] on button "Close" at bounding box center [778, 30] width 21 height 21
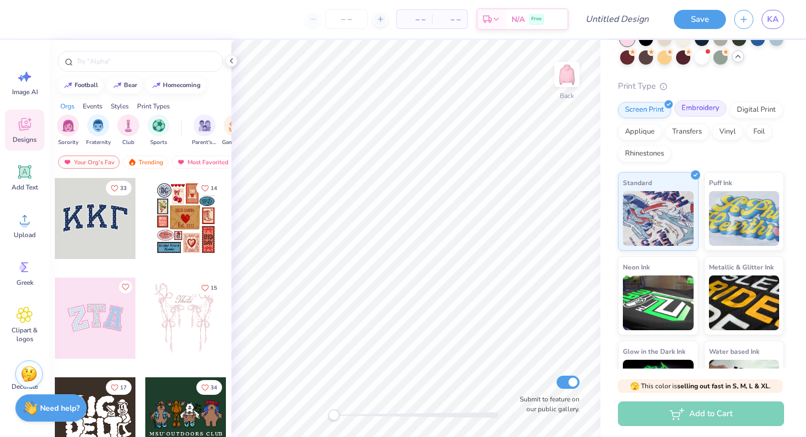
click at [701, 117] on div "Embroidery" at bounding box center [700, 108] width 52 height 16
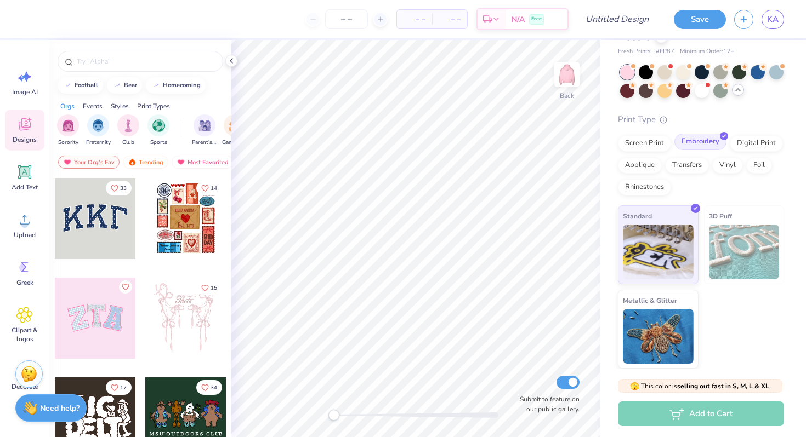
scroll to position [38, 0]
click at [727, 257] on img at bounding box center [744, 252] width 71 height 55
click at [680, 243] on img at bounding box center [658, 250] width 71 height 55
click at [31, 231] on span "Upload" at bounding box center [25, 235] width 22 height 9
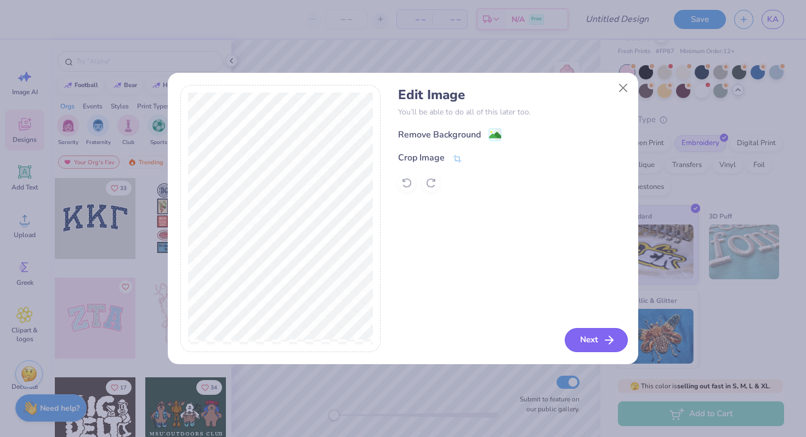
click at [590, 337] on button "Next" at bounding box center [595, 340] width 63 height 24
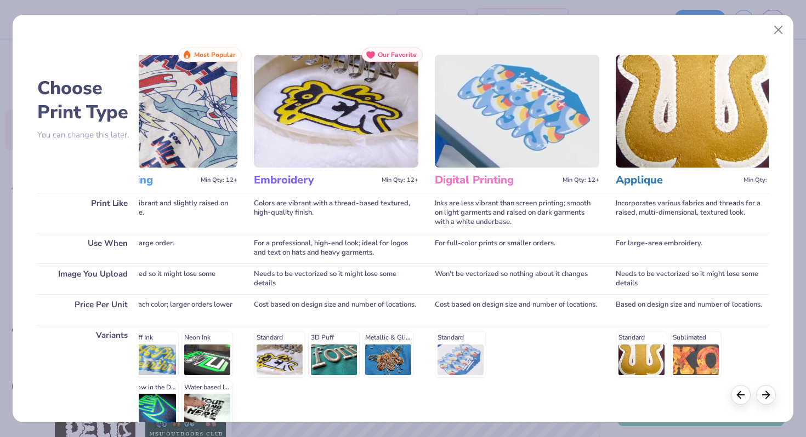
scroll to position [0, 69]
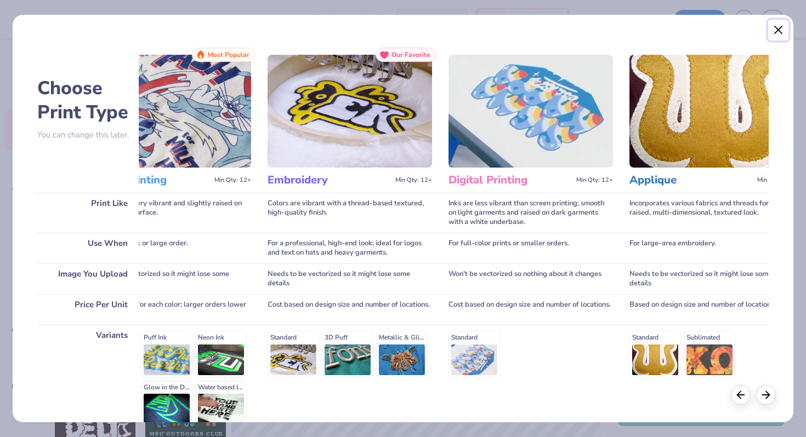
click at [776, 33] on button "Close" at bounding box center [778, 30] width 21 height 21
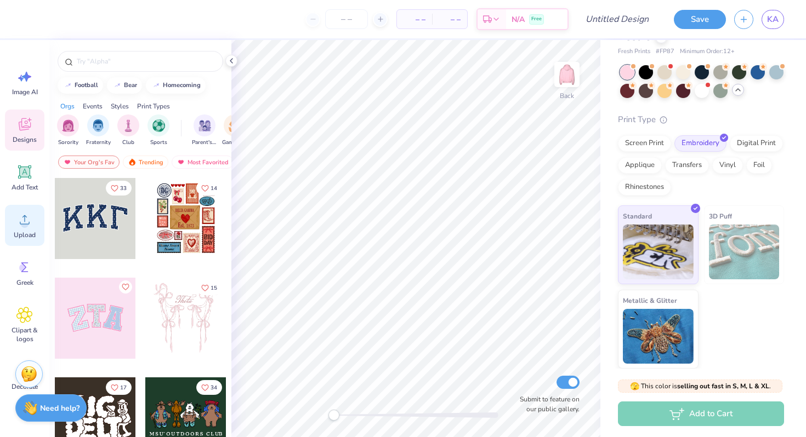
click at [28, 215] on icon at bounding box center [24, 220] width 16 height 16
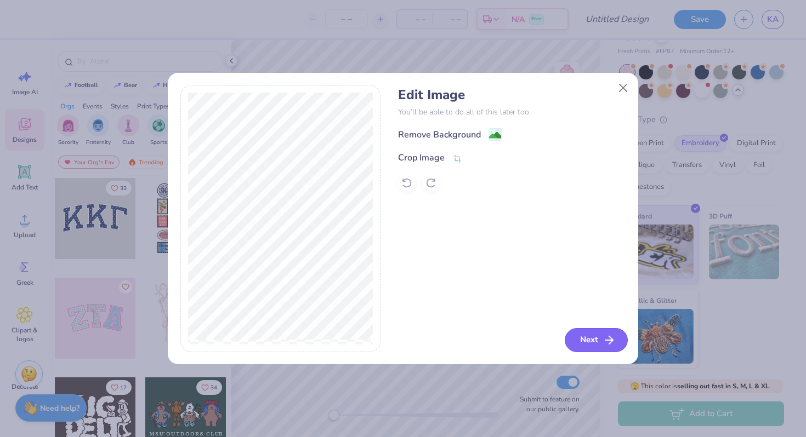
click at [603, 336] on icon "button" at bounding box center [608, 340] width 13 height 13
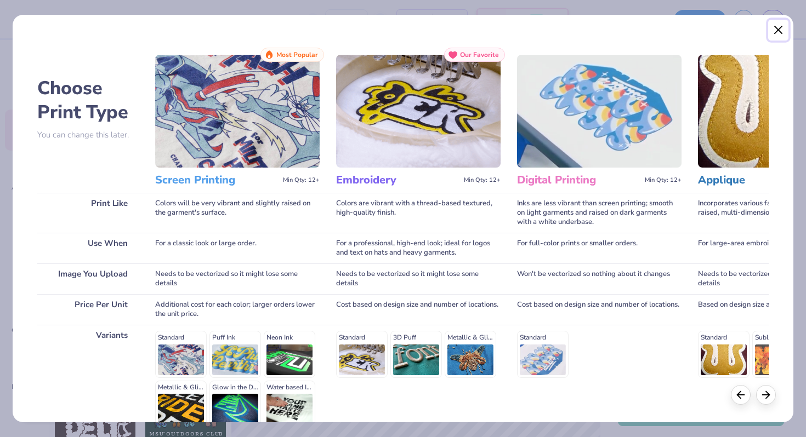
click at [775, 32] on button "Close" at bounding box center [778, 30] width 21 height 21
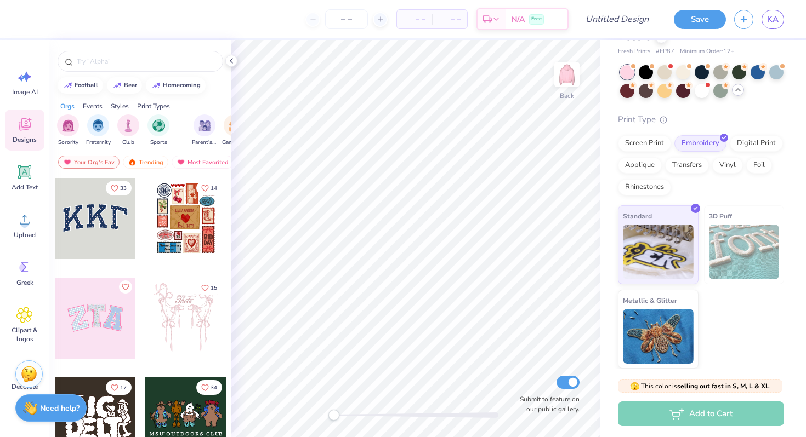
click at [30, 299] on div "Image AI Designs Add Text Upload Greek Clipart & logos Decorate" at bounding box center [24, 230] width 39 height 336
click at [30, 313] on icon at bounding box center [24, 315] width 16 height 16
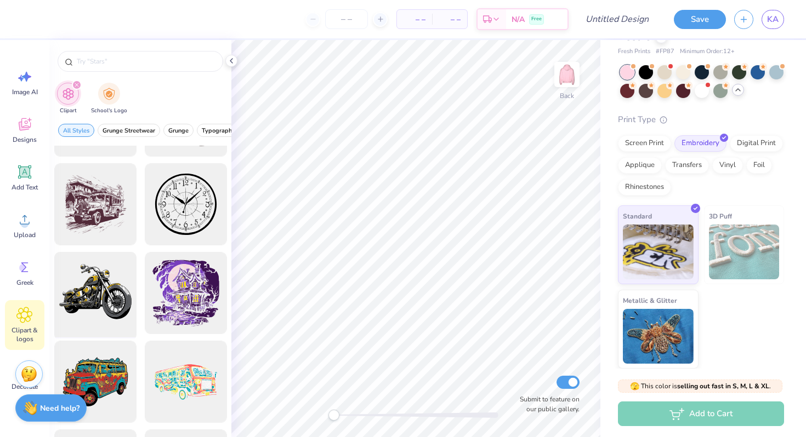
scroll to position [1313, 0]
